Goal: Task Accomplishment & Management: Manage account settings

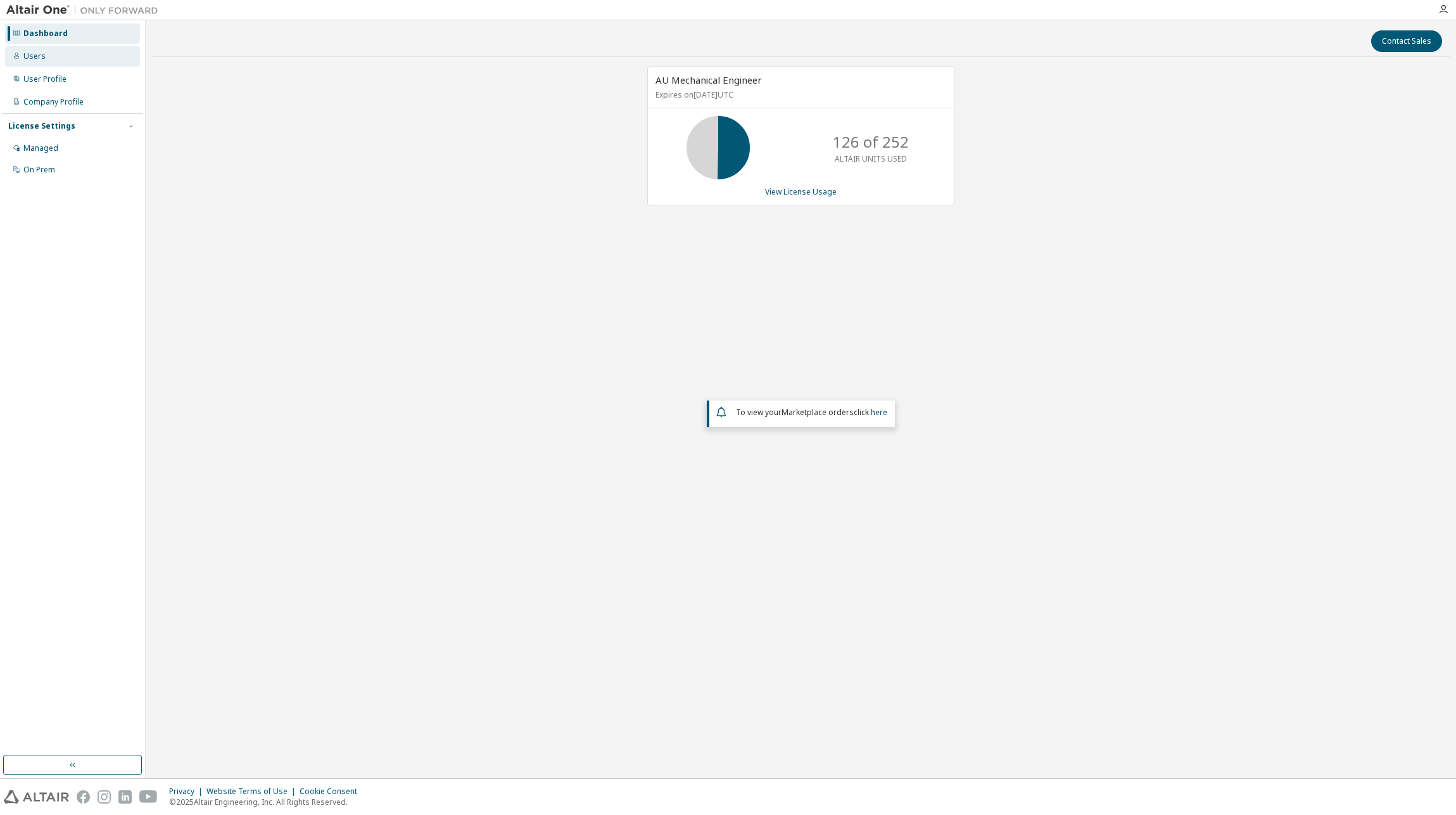
click at [57, 64] on div "Users" at bounding box center [72, 57] width 135 height 21
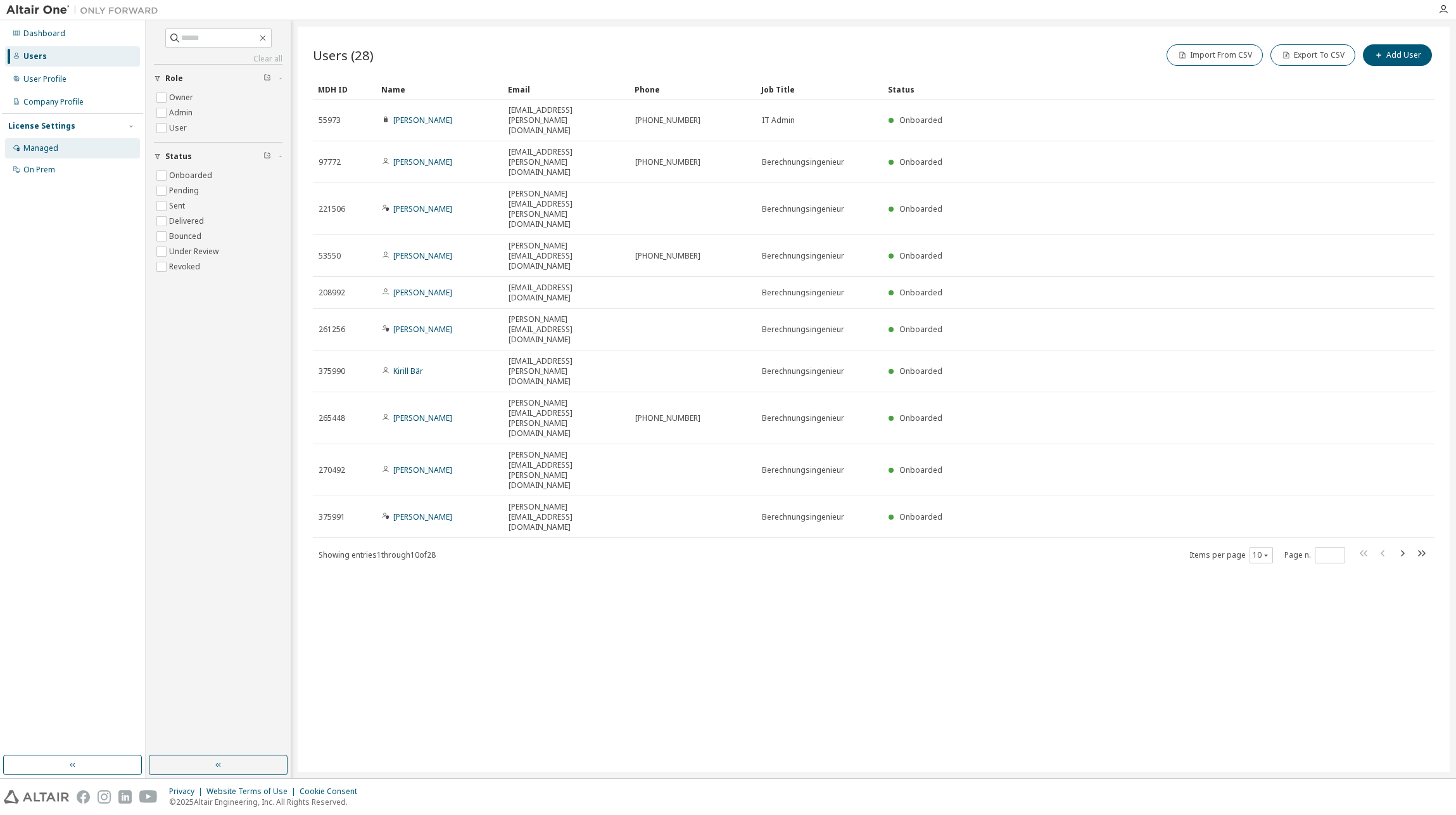
click at [57, 140] on div "Managed" at bounding box center [72, 148] width 135 height 21
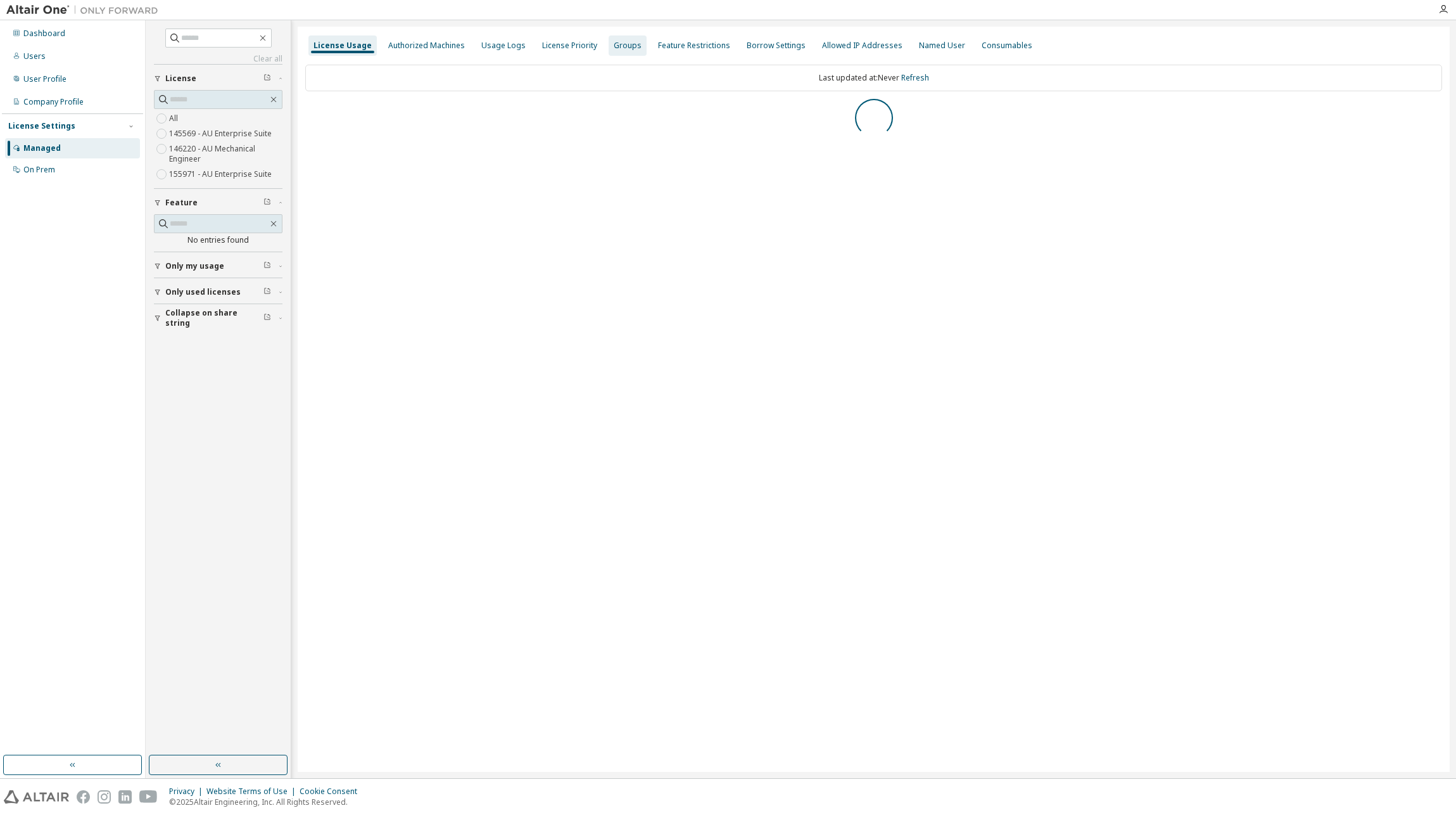
click at [621, 42] on div "Groups" at bounding box center [627, 45] width 28 height 10
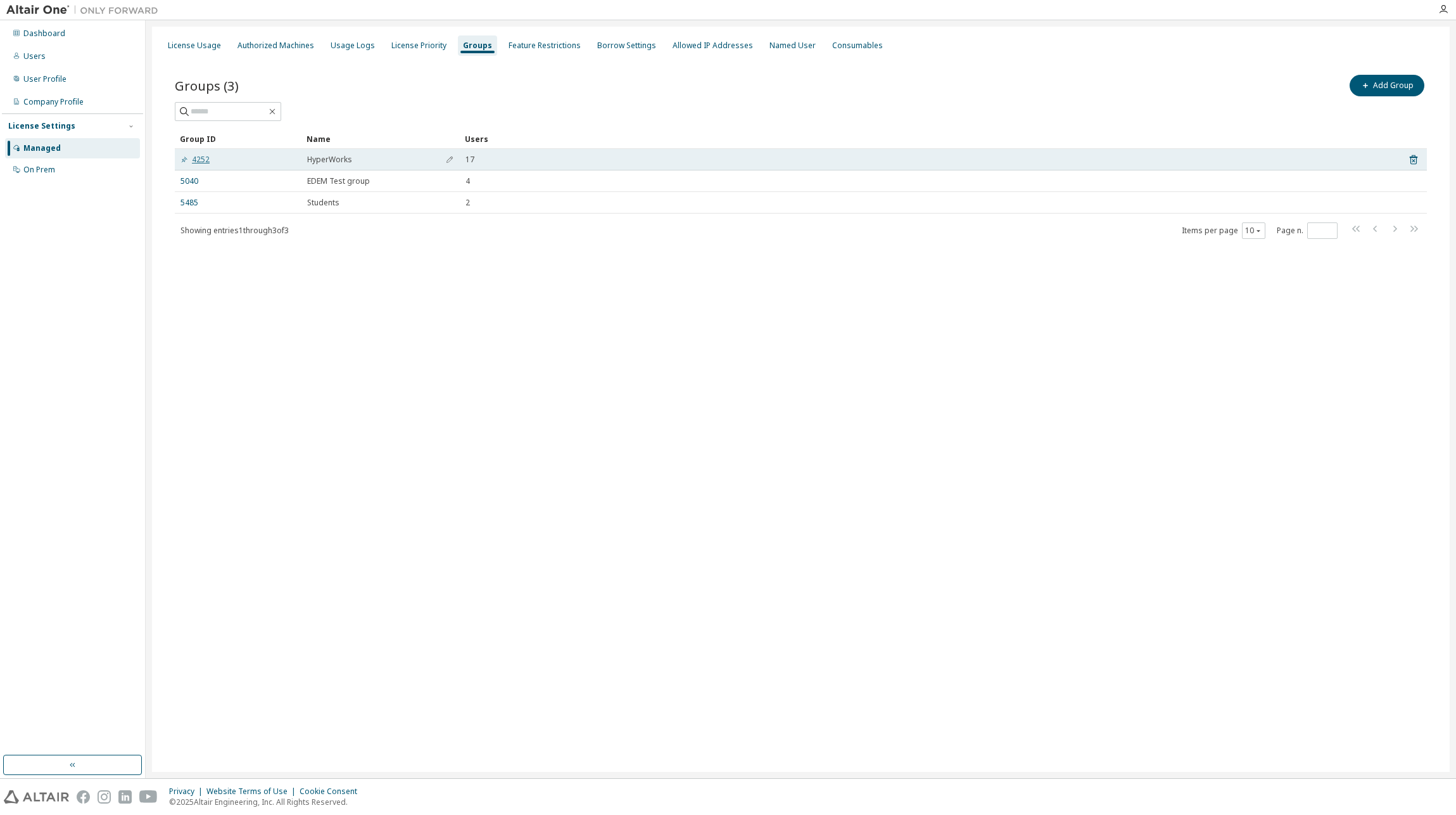
click at [204, 159] on link "4252" at bounding box center [195, 159] width 29 height 10
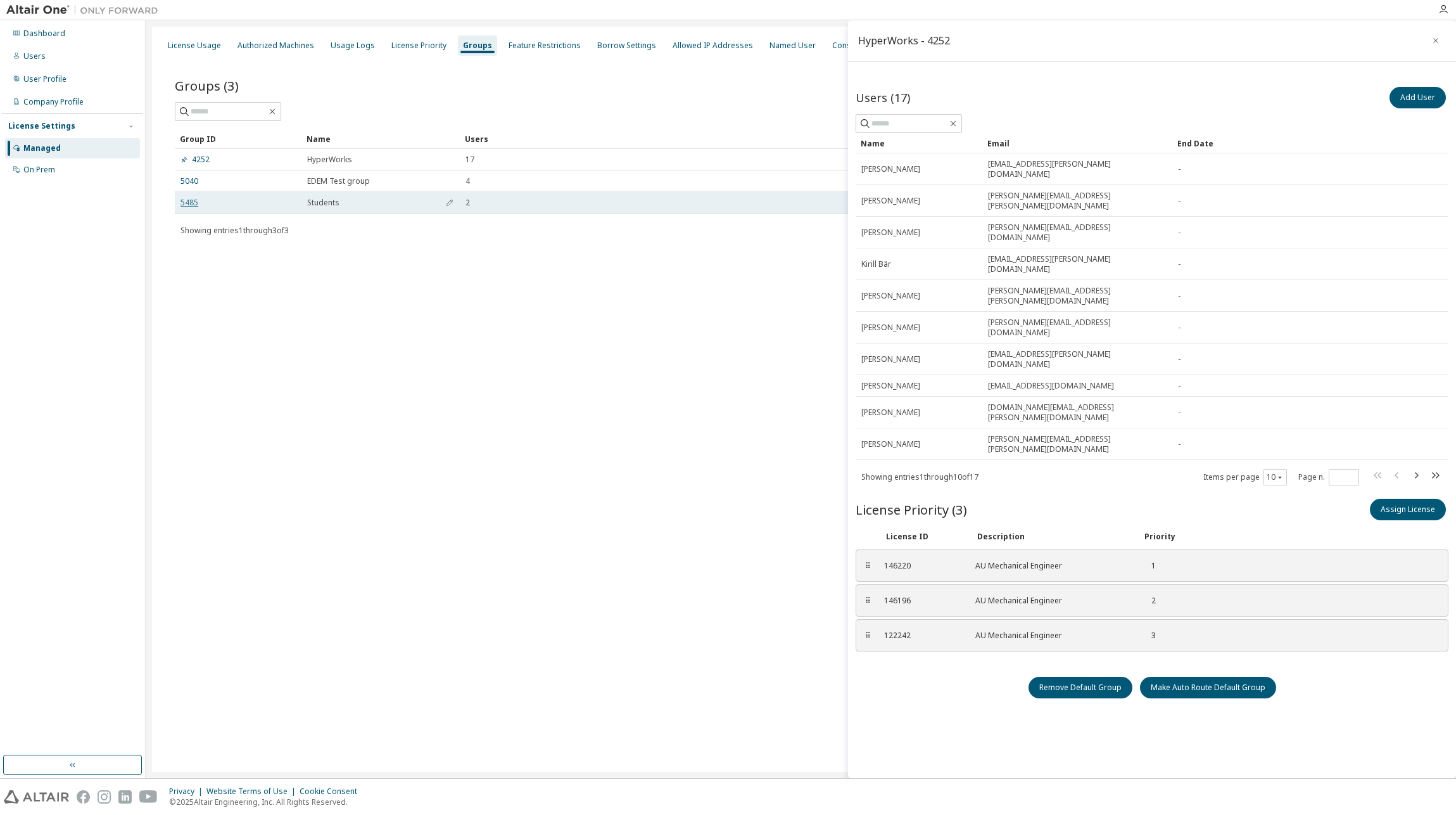
click at [187, 202] on link "5485" at bounding box center [189, 203] width 18 height 10
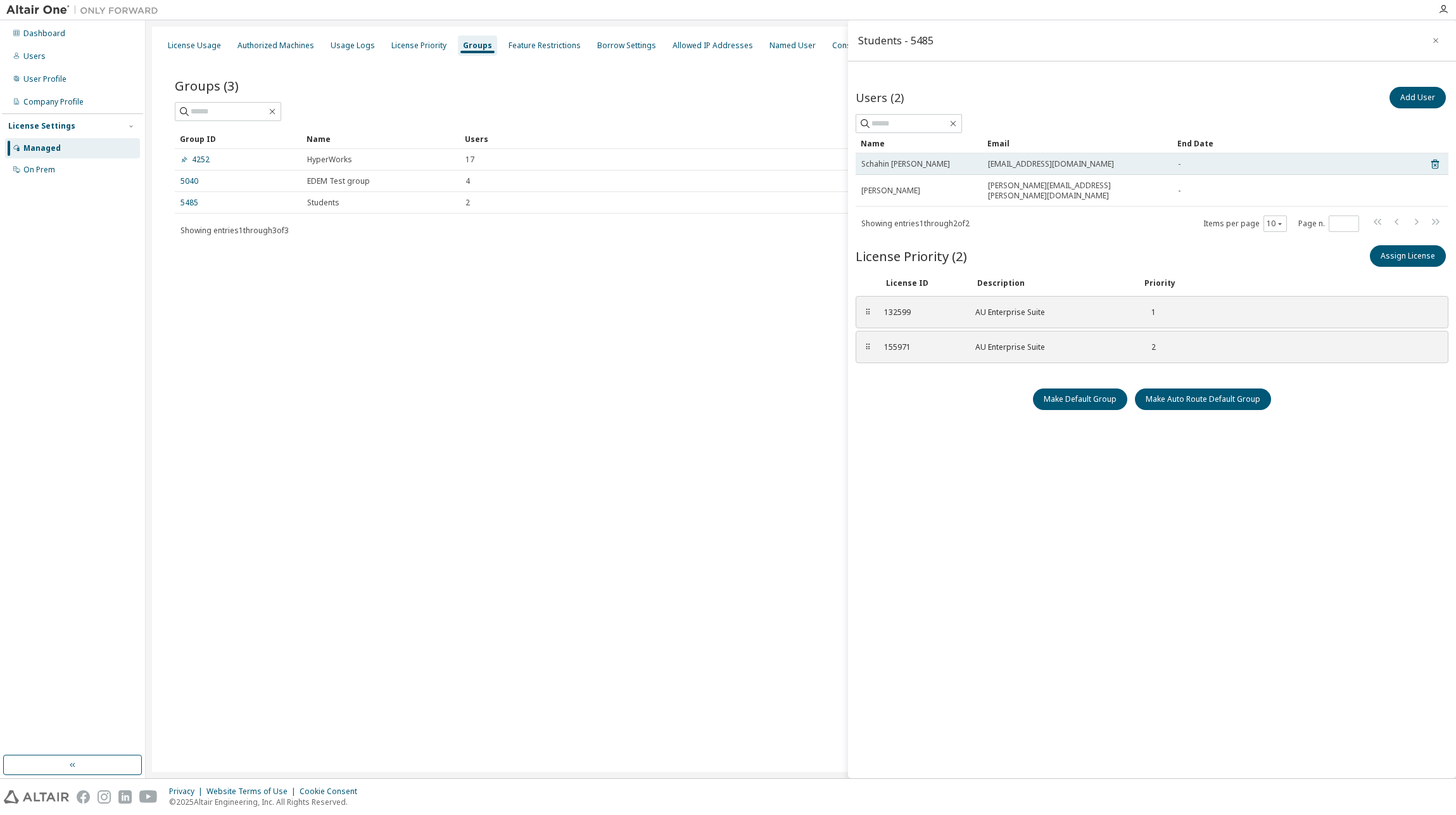
click at [906, 163] on span "Schahin [PERSON_NAME]" at bounding box center [905, 164] width 89 height 10
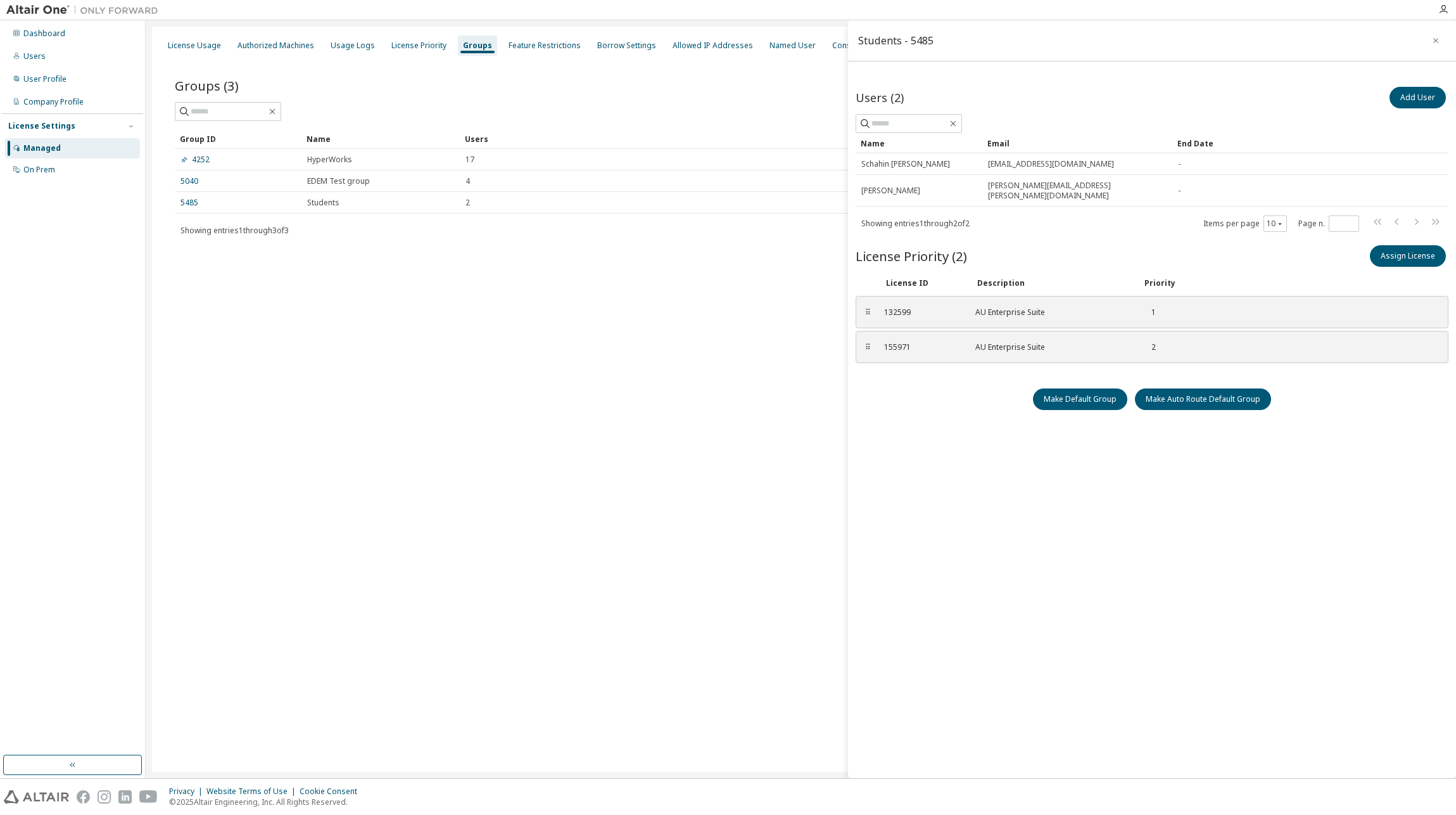
click at [555, 362] on div "License Usage Authorized Machines Usage Logs License Priority Groups Feature Re…" at bounding box center [800, 399] width 1297 height 745
click at [1436, 42] on icon "button" at bounding box center [1435, 40] width 9 height 10
